Goal: Task Accomplishment & Management: Complete application form

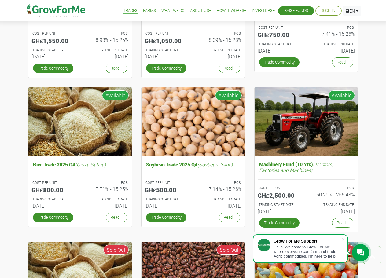
scroll to position [31, 0]
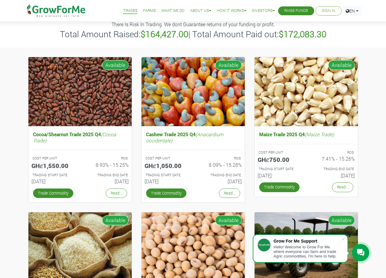
click at [322, 11] on link "Sign In" at bounding box center [328, 11] width 13 height 6
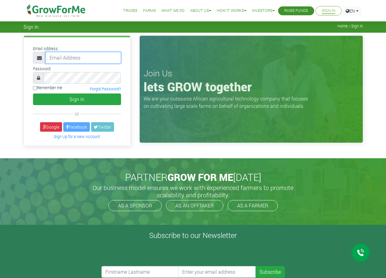
click at [94, 59] on input "email" at bounding box center [83, 58] width 75 height 12
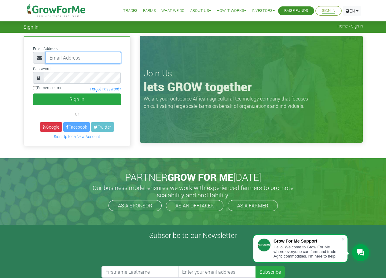
click at [68, 57] on input "email" at bounding box center [83, 58] width 75 height 12
type input "aspashur@gmail.com"
click at [48, 86] on label "Remember me" at bounding box center [47, 88] width 29 height 6
click at [37, 86] on input "Remember me" at bounding box center [35, 88] width 4 height 4
checkbox input "true"
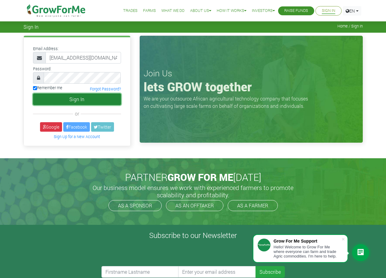
click at [60, 98] on button "Sign In" at bounding box center [77, 100] width 88 height 12
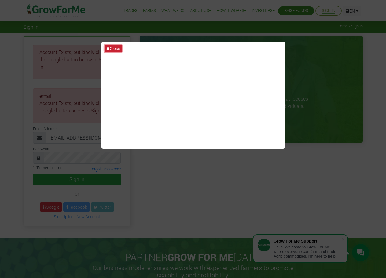
click at [108, 46] on icon at bounding box center [107, 48] width 3 height 4
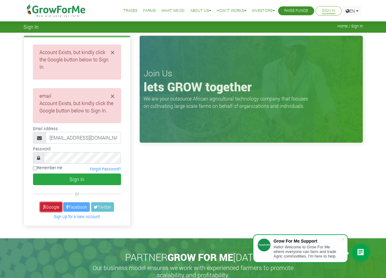
click at [46, 203] on link "Google" at bounding box center [51, 206] width 22 height 9
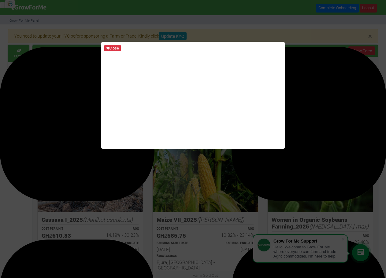
click at [330, 107] on div "Close" at bounding box center [193, 139] width 386 height 278
click at [183, 36] on div "Close" at bounding box center [193, 139] width 386 height 278
click at [111, 46] on button "Close" at bounding box center [112, 48] width 17 height 7
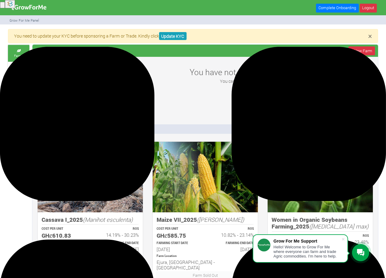
click at [38, 10] on img at bounding box center [28, 7] width 39 height 12
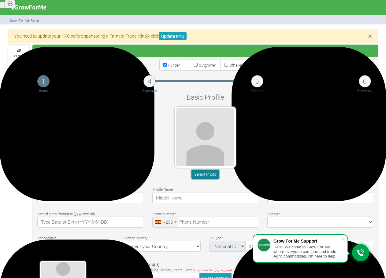
click at [207, 173] on button "Select Photo" at bounding box center [204, 174] width 27 height 9
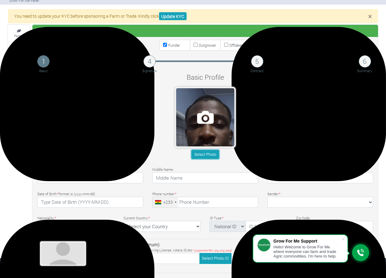
scroll to position [31, 0]
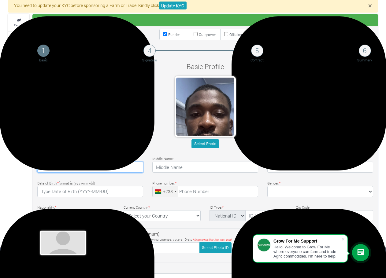
click at [100, 166] on input "Pashur" at bounding box center [90, 167] width 106 height 11
drag, startPoint x: 99, startPoint y: 166, endPoint x: -139, endPoint y: 167, distance: 237.7
click at [0, 167] on html "Grow For Me Support Hello! Welcome to Grow For Me where everyone can farm and t…" at bounding box center [193, 108] width 386 height 278
type input "Selaseh"
type input "Akaho"
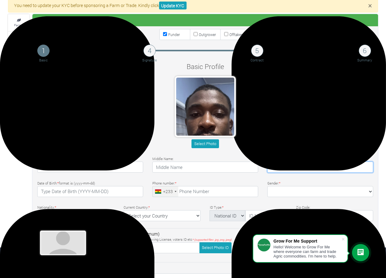
type input "0547735716"
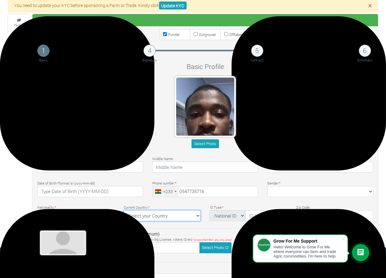
select select "Ghana"
type textarea "Accra, Ghana"
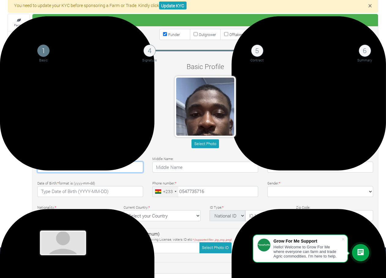
type input "54 773 5716"
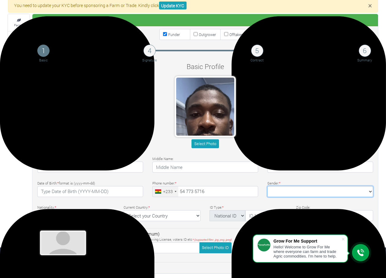
click at [292, 192] on select "Female Male" at bounding box center [320, 191] width 106 height 11
select select "Male"
click at [267, 186] on select "Female Male" at bounding box center [320, 191] width 106 height 11
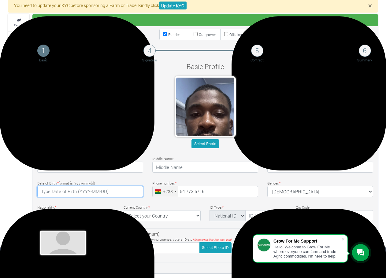
click at [67, 196] on input "text" at bounding box center [90, 191] width 106 height 11
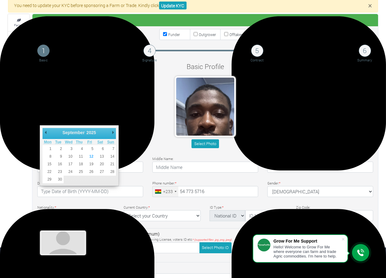
click at [93, 132] on select "1901 1902 1903 1904 1905 1906 1907 1908 1909 1910 1911 1912 1913 1914 1915 1916…" at bounding box center [94, 133] width 17 height 6
click at [80, 131] on select "January February March April May June July August September October November De…" at bounding box center [75, 133] width 28 height 6
type input "1992-12-08"
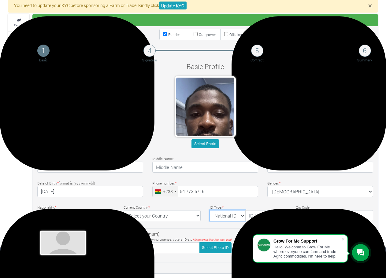
click at [238, 213] on select "National ID Ghana ID Passport Drivers" at bounding box center [227, 215] width 36 height 11
select select "Ghana ID"
click at [209, 210] on select "National ID Ghana ID Passport Drivers" at bounding box center [227, 215] width 36 height 11
click at [270, 216] on input "text" at bounding box center [266, 215] width 42 height 11
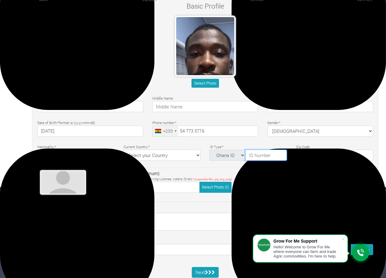
scroll to position [92, 0]
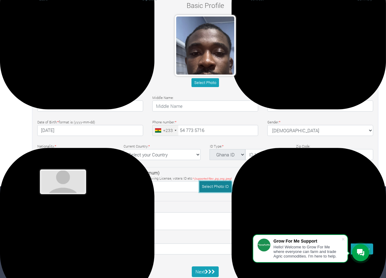
click at [210, 185] on button "Select Photo ID" at bounding box center [215, 186] width 32 height 11
type input "C:\fakepath\photo_2025-09-12_16-23-35.jpg"
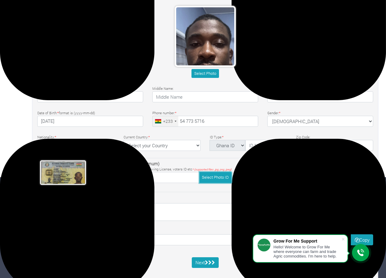
scroll to position [110, 0]
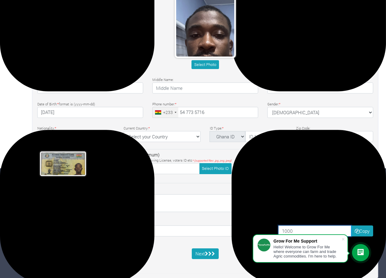
click at [300, 230] on input "1000" at bounding box center [314, 231] width 73 height 11
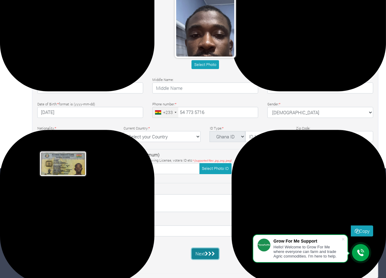
click at [206, 254] on icon "submit" at bounding box center [206, 253] width 3 height 5
click at [254, 135] on input "text" at bounding box center [266, 136] width 42 height 11
type input "GHA-000056547-7"
click at [299, 145] on div "Basic Profile Select Photo First Name: * Selaseh Middle Name: * * *" at bounding box center [205, 124] width 345 height 284
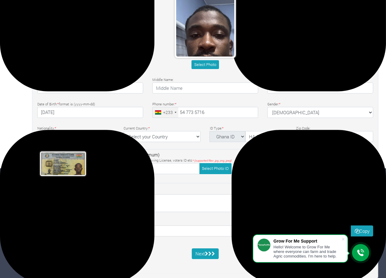
scroll to position [0, 0]
click at [207, 253] on icon "submit" at bounding box center [206, 253] width 3 height 5
click at [212, 255] on icon "submit" at bounding box center [212, 253] width 3 height 5
click at [360, 252] on icon at bounding box center [360, 252] width 7 height 7
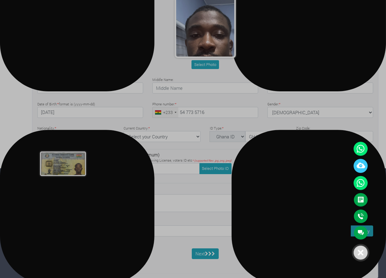
click at [358, 254] on icon at bounding box center [361, 253] width 6 height 6
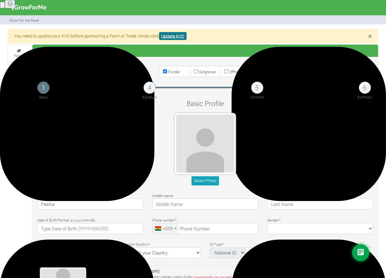
click at [172, 34] on link "Update KYC" at bounding box center [173, 36] width 28 height 8
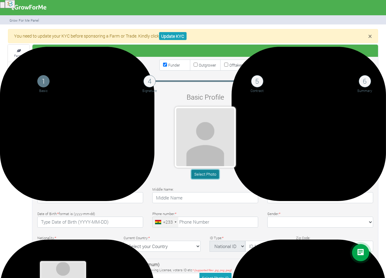
click at [205, 177] on button "Select Photo" at bounding box center [204, 174] width 27 height 9
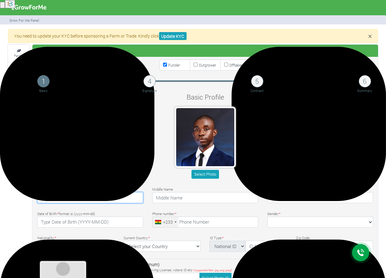
click at [101, 199] on input "Pashur" at bounding box center [90, 197] width 106 height 11
drag, startPoint x: 100, startPoint y: 198, endPoint x: -89, endPoint y: 180, distance: 189.4
click at [0, 180] on html "Main Channel Callback Feedback Form +12059526298 Open Channel Contact us on Wha…" at bounding box center [193, 139] width 386 height 278
type input "Selaseh"
click at [294, 197] on input "text" at bounding box center [320, 197] width 106 height 11
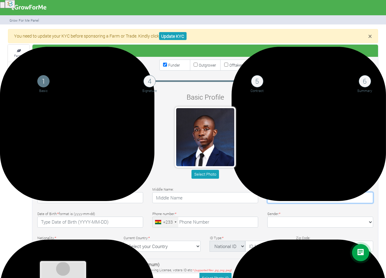
type input "Akaho"
type input "0547735716"
select select "Ghana"
type textarea "Accra, [GEOGRAPHIC_DATA]"
type input "54 773 5716"
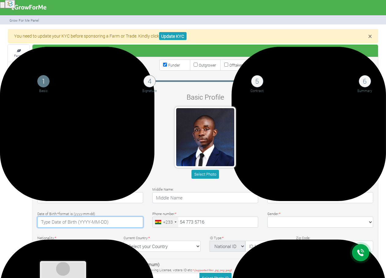
click at [95, 223] on input "text" at bounding box center [90, 222] width 106 height 11
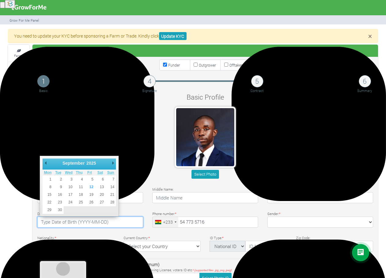
type input "[DATE]"
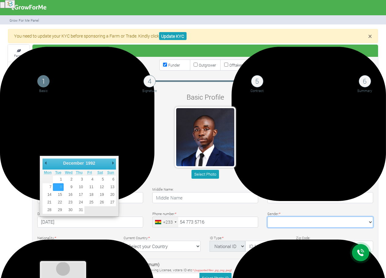
click at [300, 225] on select "Female Male" at bounding box center [320, 222] width 106 height 11
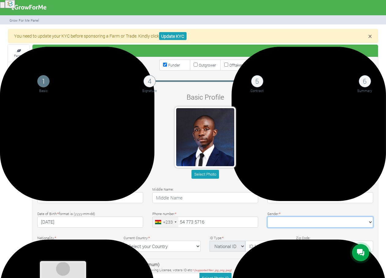
select select "Male"
click at [267, 217] on select "Female Male" at bounding box center [320, 222] width 106 height 11
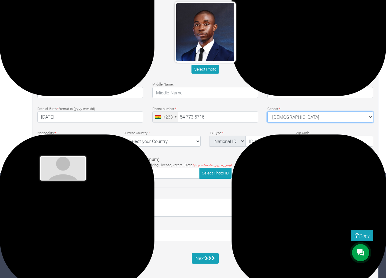
scroll to position [110, 0]
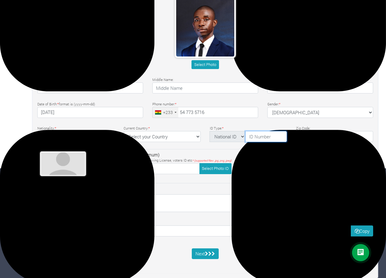
click at [273, 135] on input "text" at bounding box center [266, 136] width 42 height 11
type input "GHA-000056547-7"
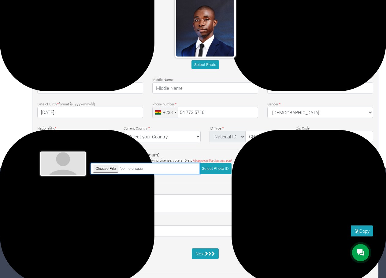
click at [110, 168] on input "file" at bounding box center [144, 168] width 109 height 11
type input "C:\fakepath\photo_2025-09-12_16-23-35.jpg"
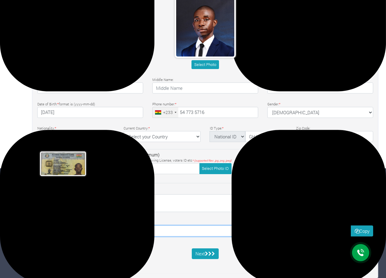
click at [97, 229] on input at bounding box center [147, 231] width 221 height 11
click at [210, 252] on icon "submit" at bounding box center [209, 253] width 3 height 5
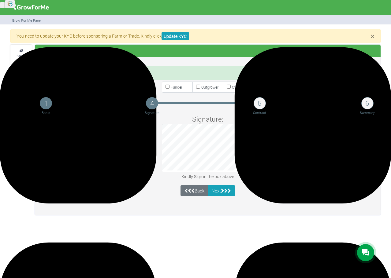
click at [174, 87] on small "Funder" at bounding box center [177, 87] width 12 height 5
click at [169, 87] on input "Funder" at bounding box center [167, 87] width 4 height 4
checkbox input "true"
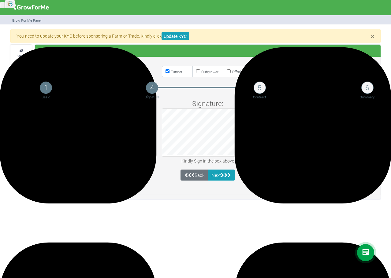
click at [262, 128] on div "Signature: Kindly Sign in the box above" at bounding box center [207, 131] width 345 height 67
click at [222, 174] on icon "submit" at bounding box center [222, 175] width 3 height 5
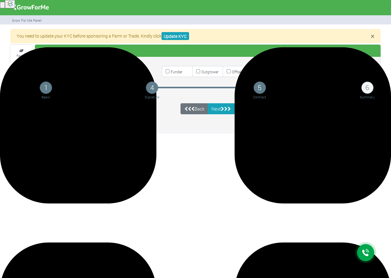
click at [176, 71] on small "Funder" at bounding box center [177, 71] width 12 height 5
click at [169, 71] on input "Funder" at bounding box center [167, 71] width 4 height 4
checkbox input "true"
click at [219, 111] on button "Next" at bounding box center [220, 108] width 27 height 11
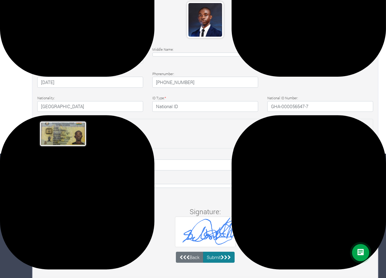
scroll to position [122, 0]
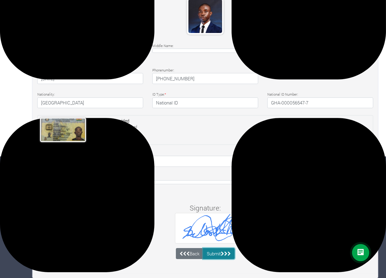
click at [218, 253] on button "Submit" at bounding box center [219, 253] width 32 height 11
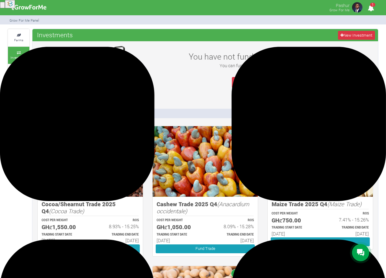
click at [373, 5] on span "1" at bounding box center [372, 5] width 5 height 4
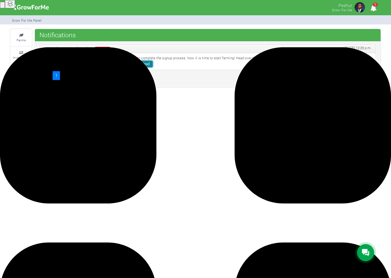
click at [126, 63] on link "Click to Read" at bounding box center [139, 64] width 26 height 6
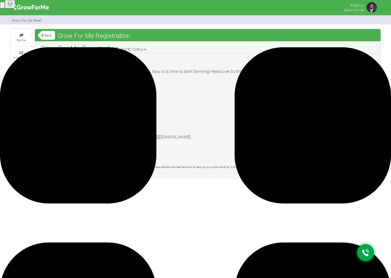
click at [26, 105] on icon at bounding box center [21, 105] width 18 height 3
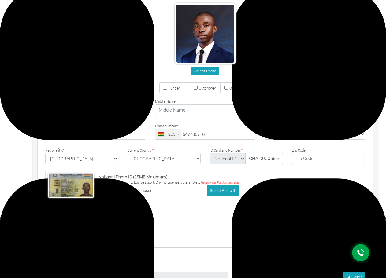
click at [175, 85] on label "Funder" at bounding box center [174, 88] width 31 height 11
click at [167, 86] on input "Funder" at bounding box center [165, 88] width 4 height 4
checkbox input "true"
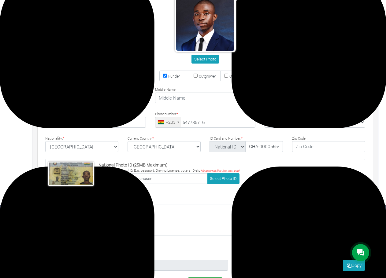
type input "54 773 5716"
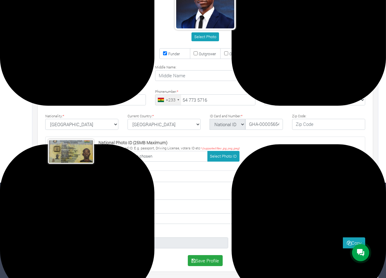
scroll to position [97, 0]
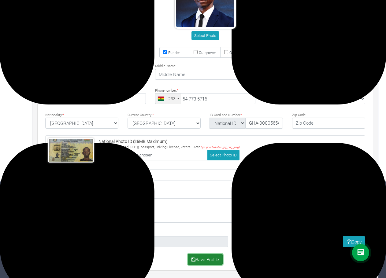
click at [207, 260] on button "Save Profile" at bounding box center [205, 259] width 35 height 11
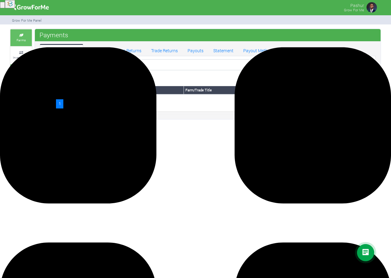
click at [22, 46] on link "Farms" at bounding box center [20, 37] width 21 height 17
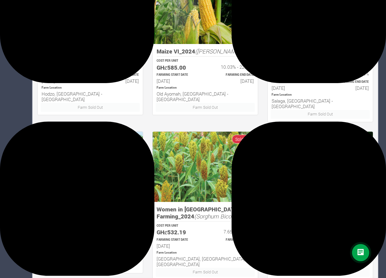
scroll to position [325, 0]
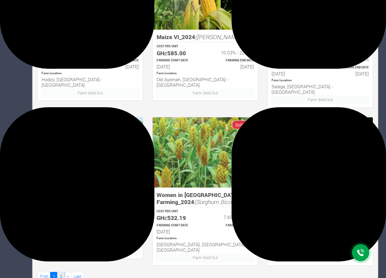
click at [63, 272] on link "2" at bounding box center [60, 276] width 7 height 9
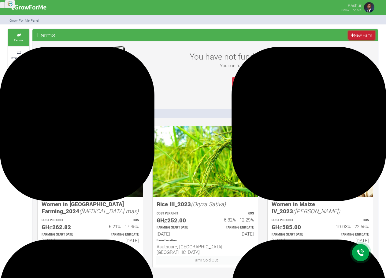
click at [359, 37] on link "New Farm" at bounding box center [361, 35] width 27 height 9
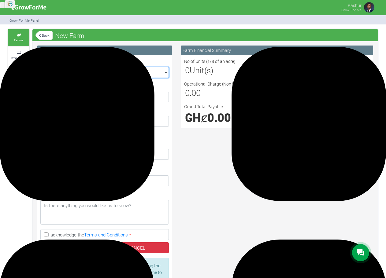
click at [149, 71] on select "Crop Schedule: *" at bounding box center [104, 72] width 128 height 11
click at [148, 75] on select "Crop Schedule: *" at bounding box center [104, 72] width 128 height 11
click at [18, 54] on link "Investments" at bounding box center [18, 55] width 21 height 17
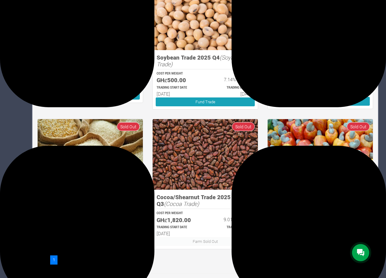
scroll to position [287, 0]
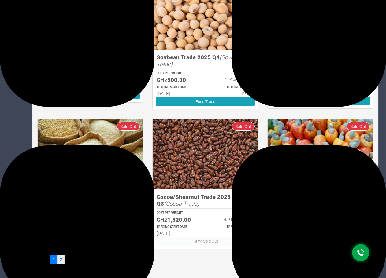
click at [63, 258] on link "2" at bounding box center [60, 259] width 7 height 9
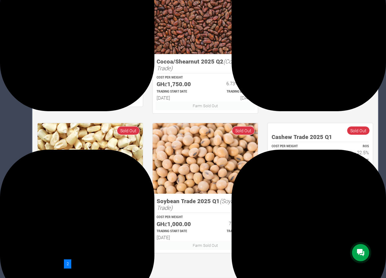
scroll to position [287, 0]
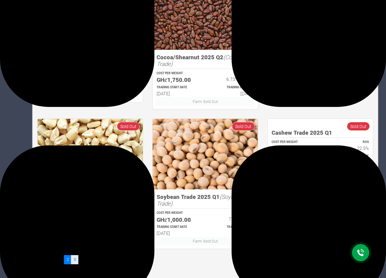
click at [76, 259] on link "3" at bounding box center [74, 259] width 7 height 9
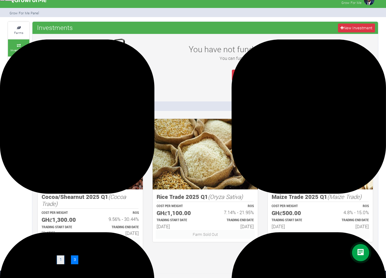
click at [61, 259] on link "1" at bounding box center [60, 259] width 7 height 9
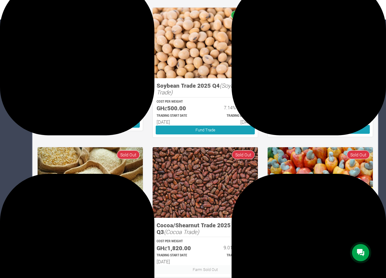
scroll to position [226, 0]
